Goal: Transaction & Acquisition: Purchase product/service

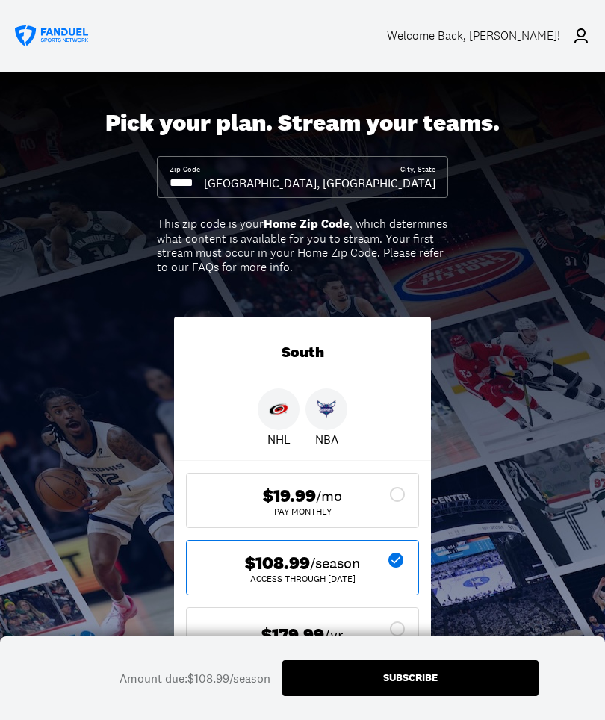
click at [393, 679] on div "Subscribe" at bounding box center [410, 677] width 55 height 10
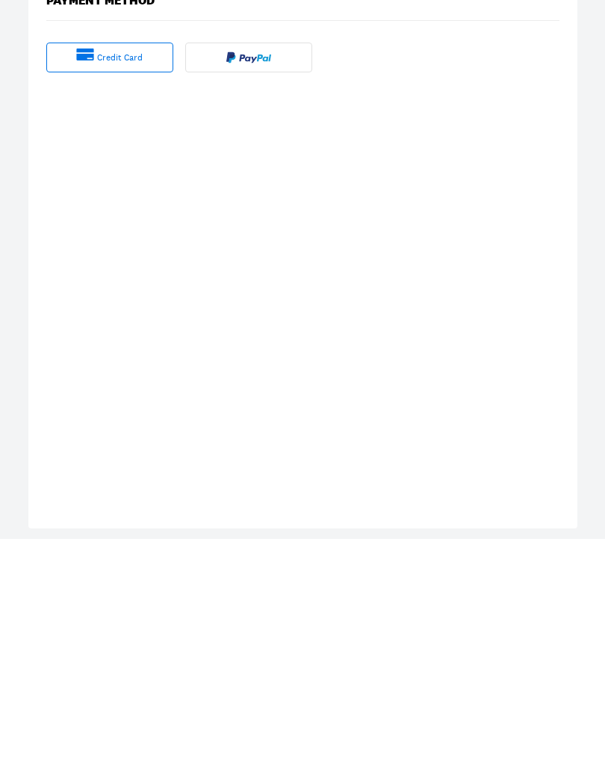
scroll to position [470, 0]
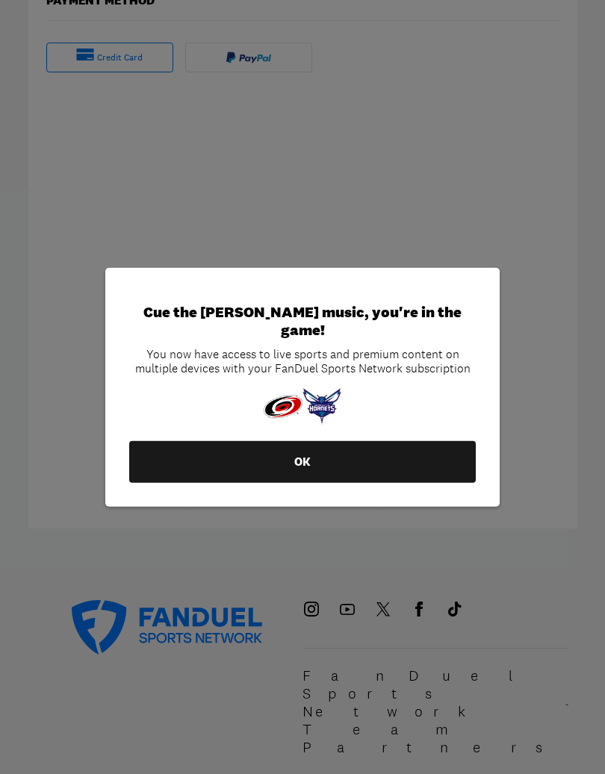
click at [308, 456] on button "OK" at bounding box center [302, 462] width 346 height 42
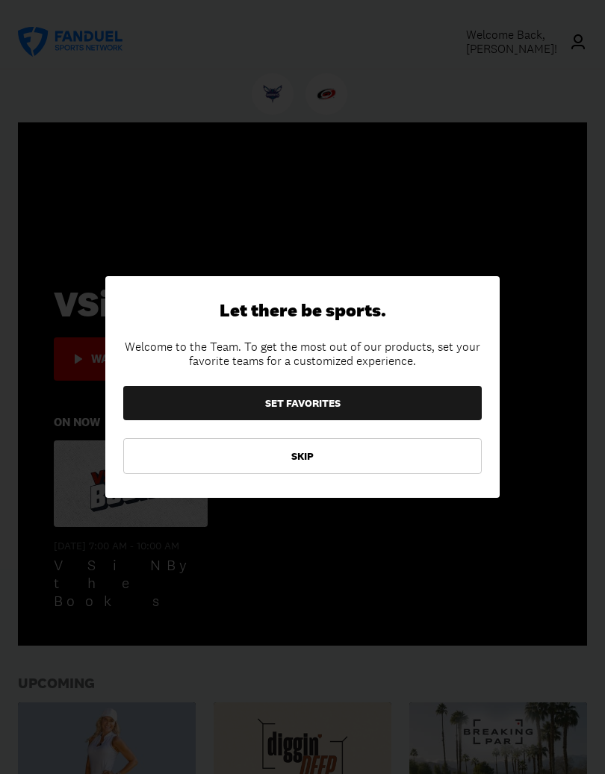
click at [305, 455] on button "SKIP" at bounding box center [302, 456] width 358 height 36
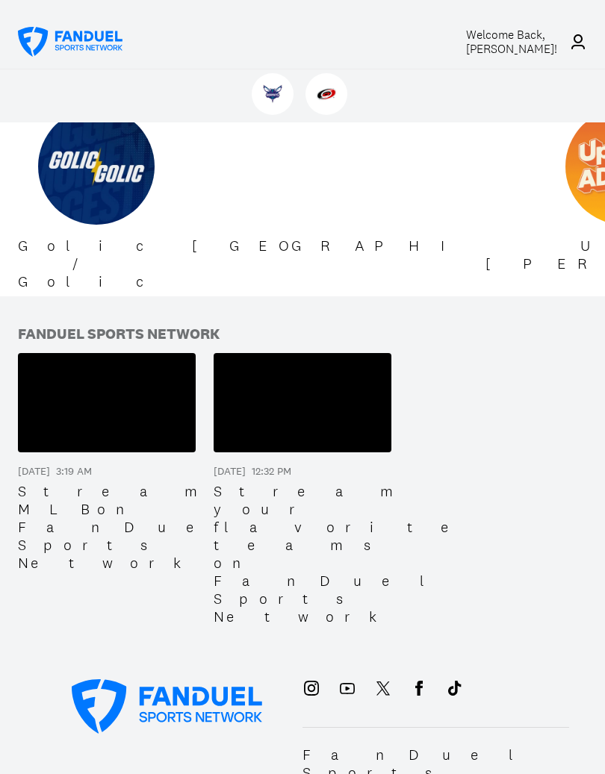
scroll to position [1203, 0]
